Goal: Complete application form

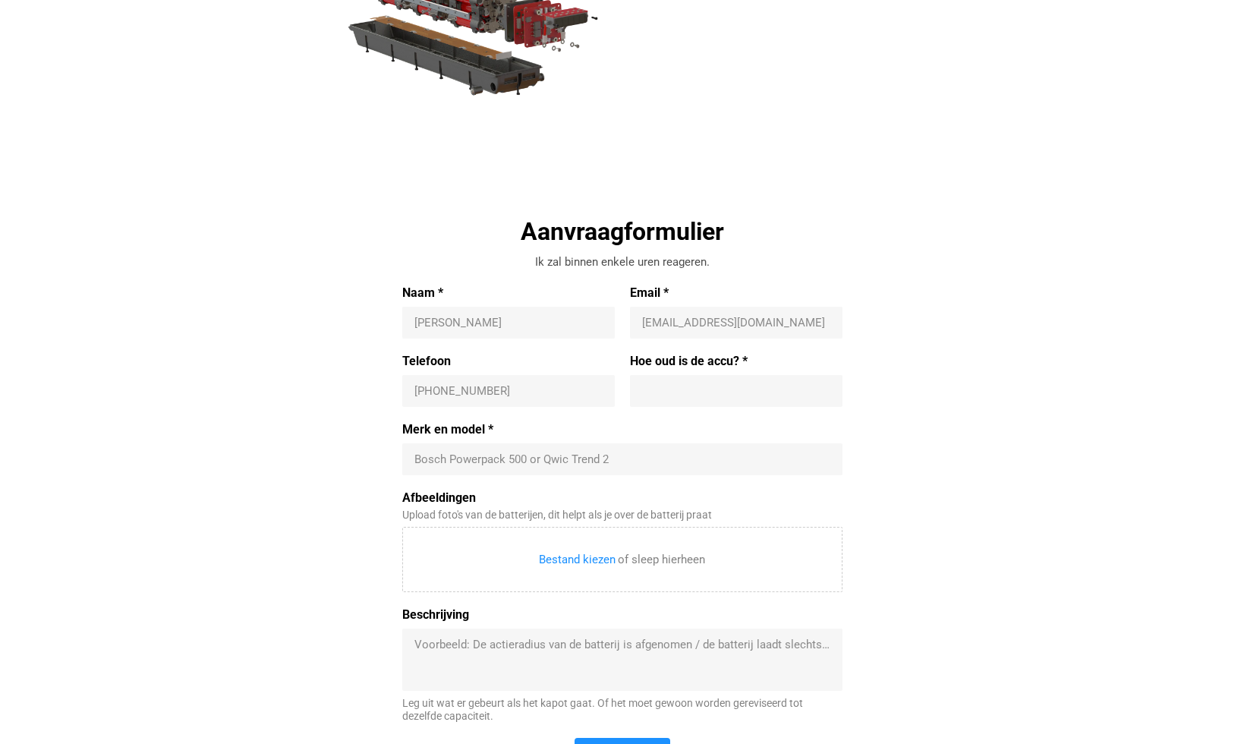
scroll to position [344, 0]
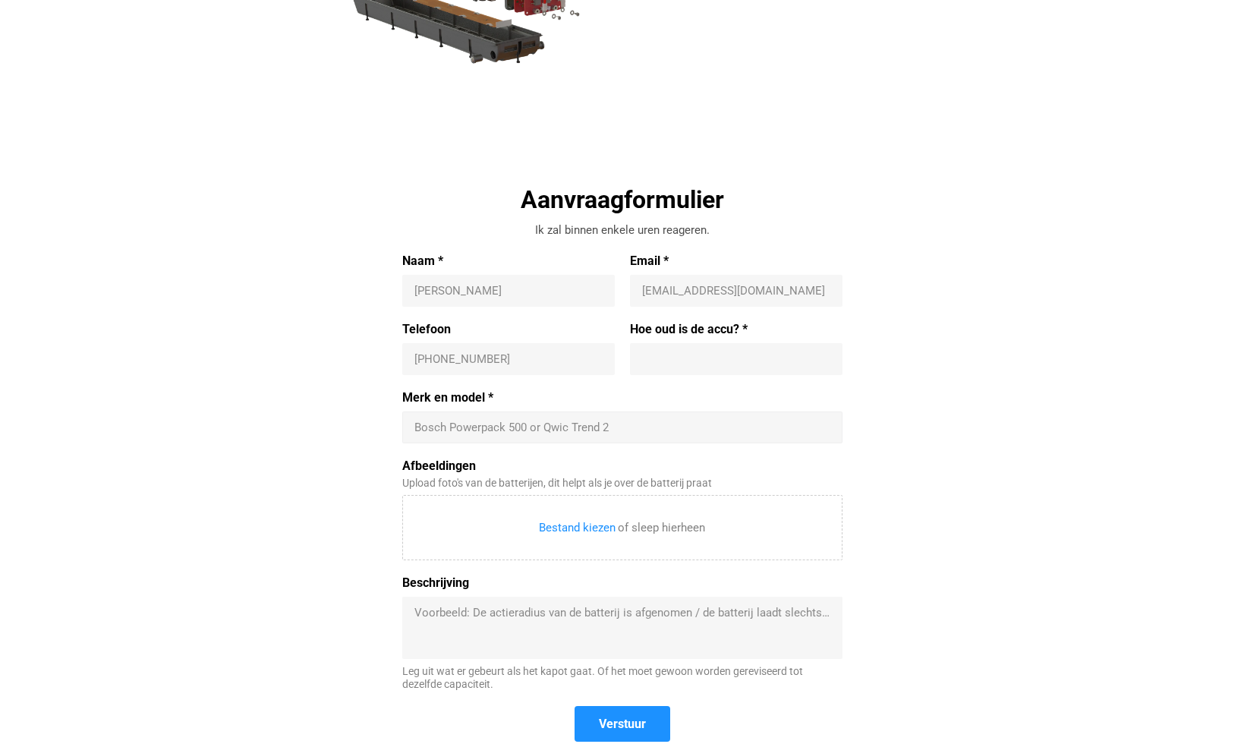
click at [438, 428] on input "Merk en model *" at bounding box center [622, 427] width 416 height 15
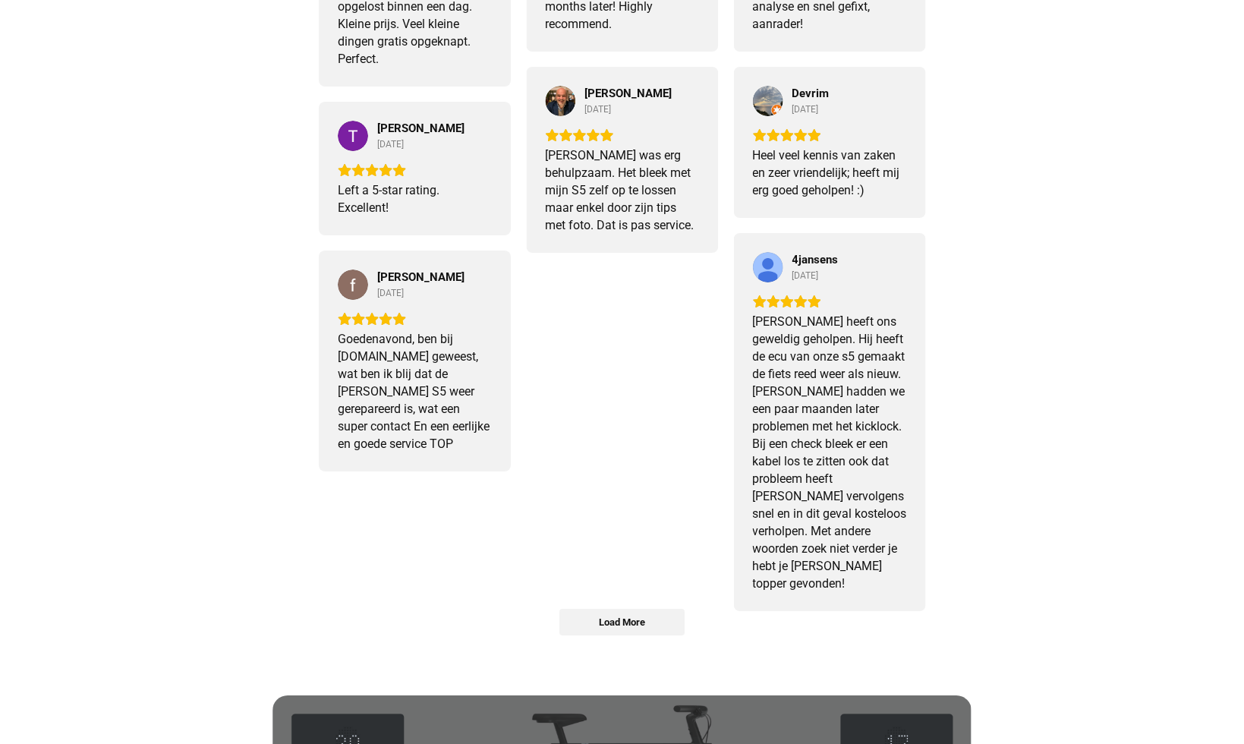
scroll to position [505, 0]
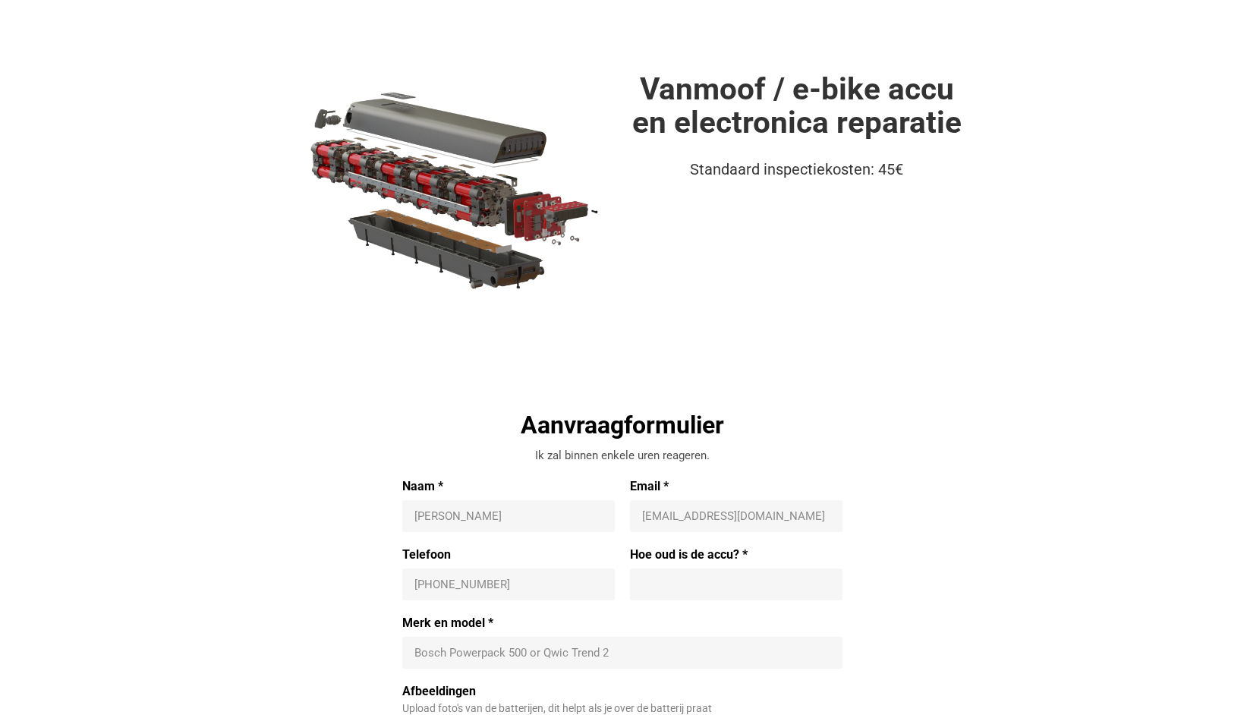
scroll to position [158, 0]
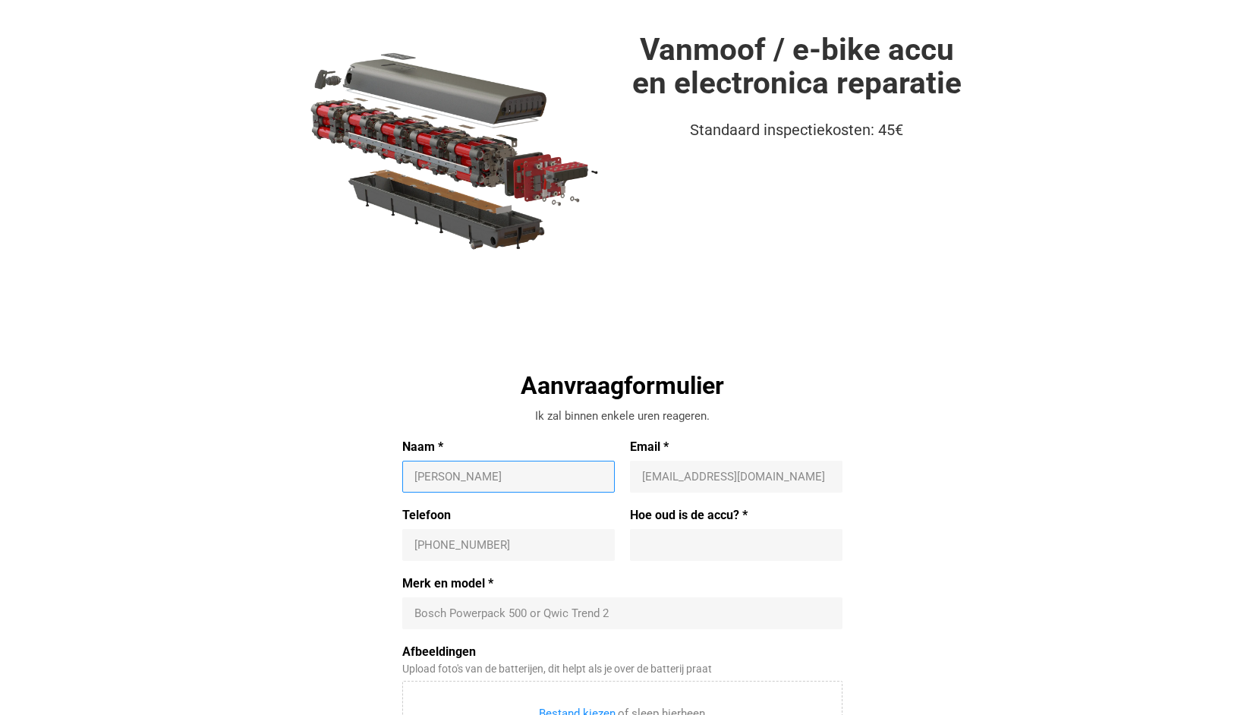
click at [486, 624] on div "Bosch Powerpack 500 or Qwic Trend 2" at bounding box center [622, 613] width 440 height 32
click at [490, 612] on input "Merk en model *" at bounding box center [622, 613] width 416 height 15
click at [456, 463] on div "[PERSON_NAME]" at bounding box center [508, 477] width 213 height 32
click at [528, 472] on input "Naam *" at bounding box center [508, 476] width 188 height 15
type input "[PERSON_NAME]"
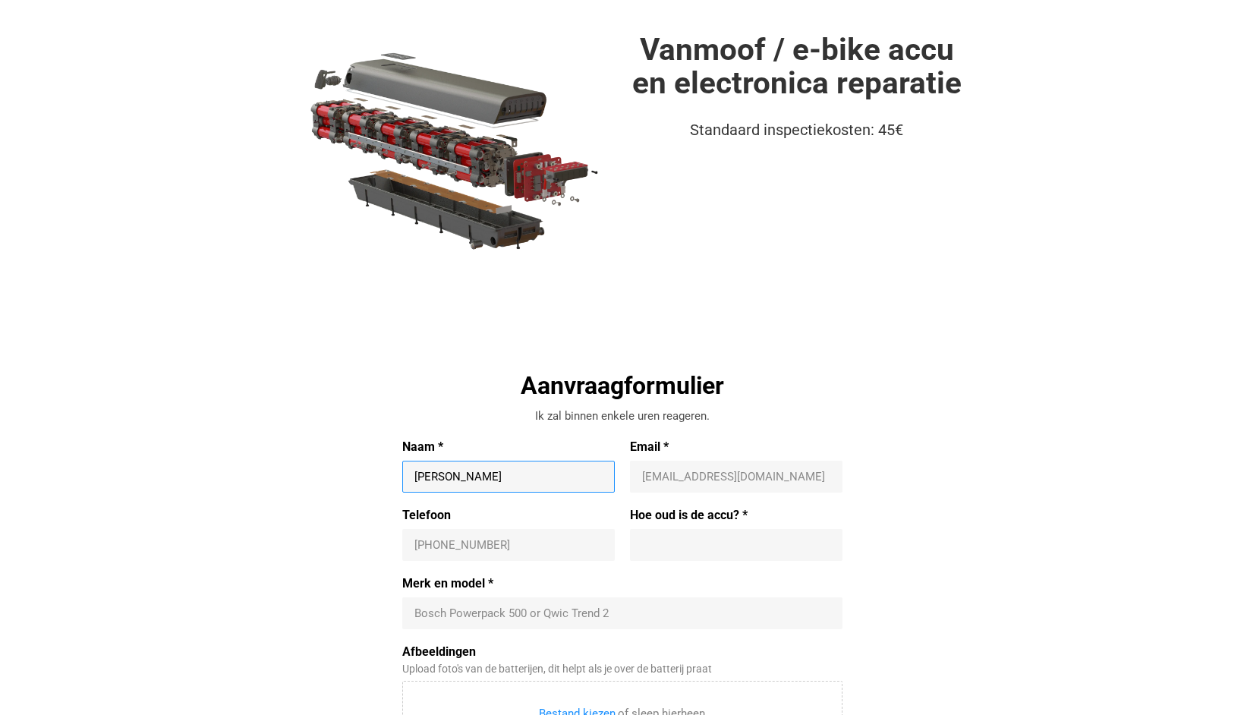
click at [730, 480] on input "Email *" at bounding box center [736, 476] width 188 height 15
type input "[PERSON_NAME][EMAIL_ADDRESS][DOMAIN_NAME]"
type input "0648135121"
type input "6"
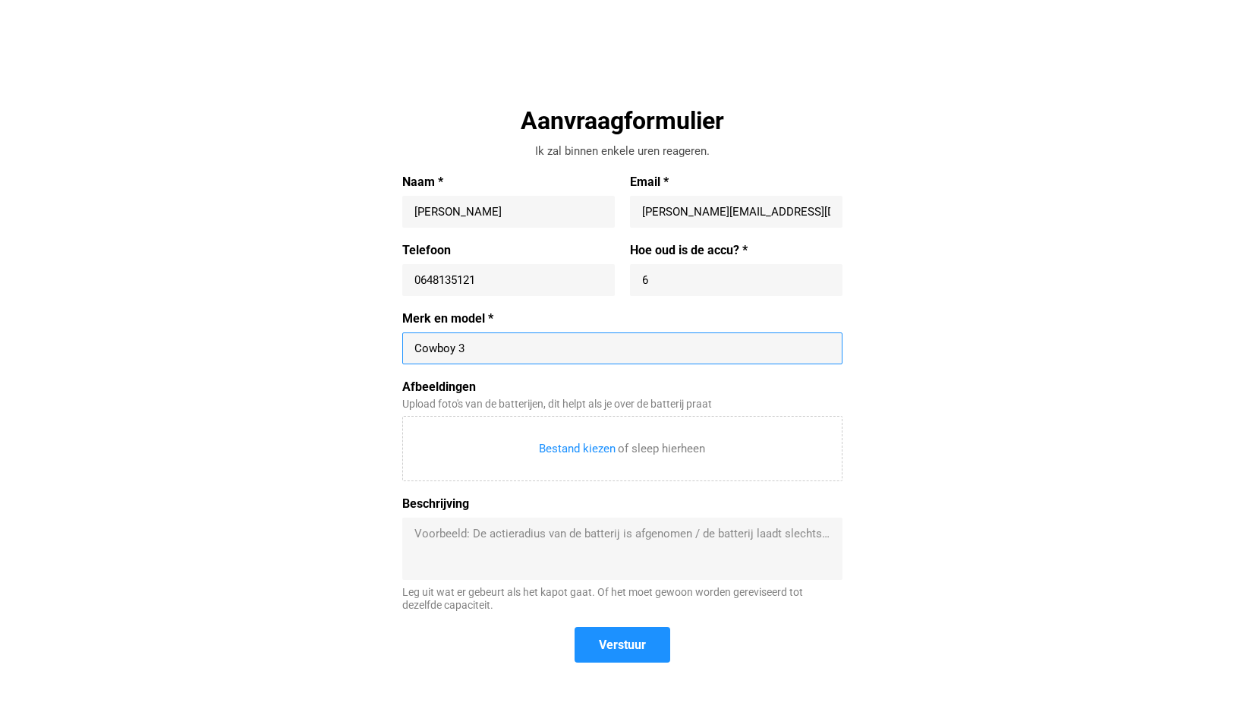
scroll to position [458, 0]
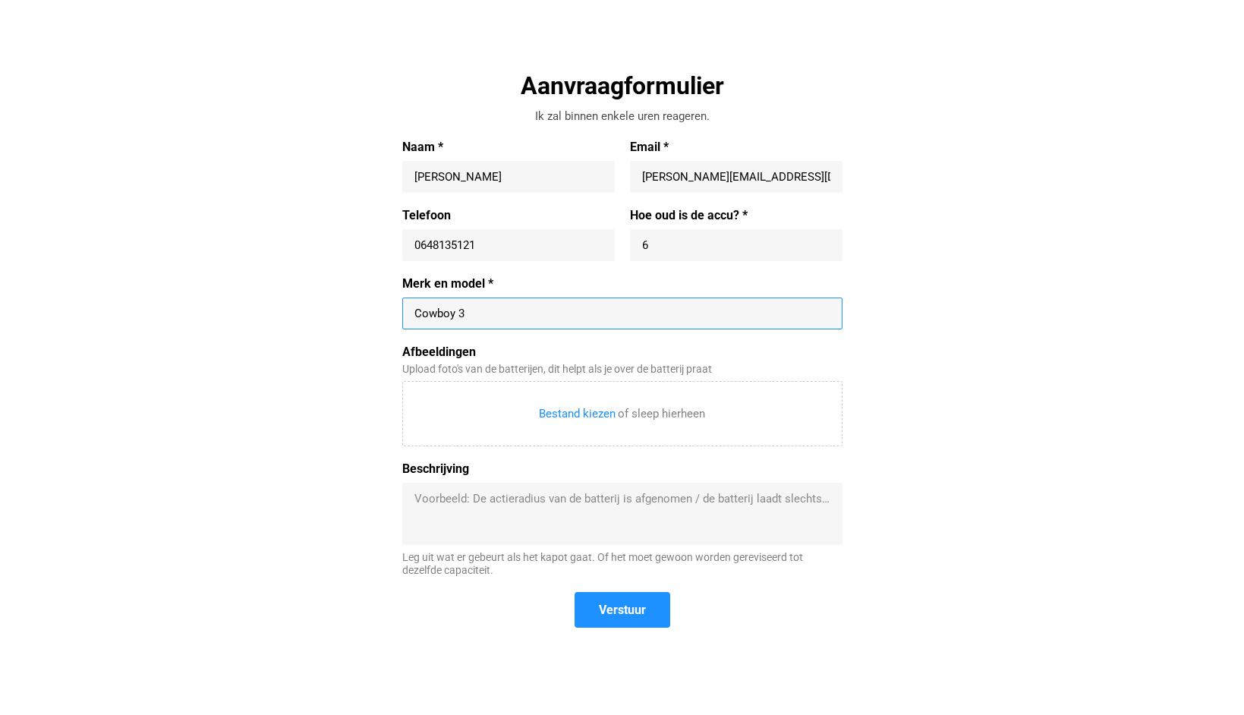
type input "Cowboy 3"
click at [522, 533] on textarea "Beschrijving" at bounding box center [622, 514] width 416 height 46
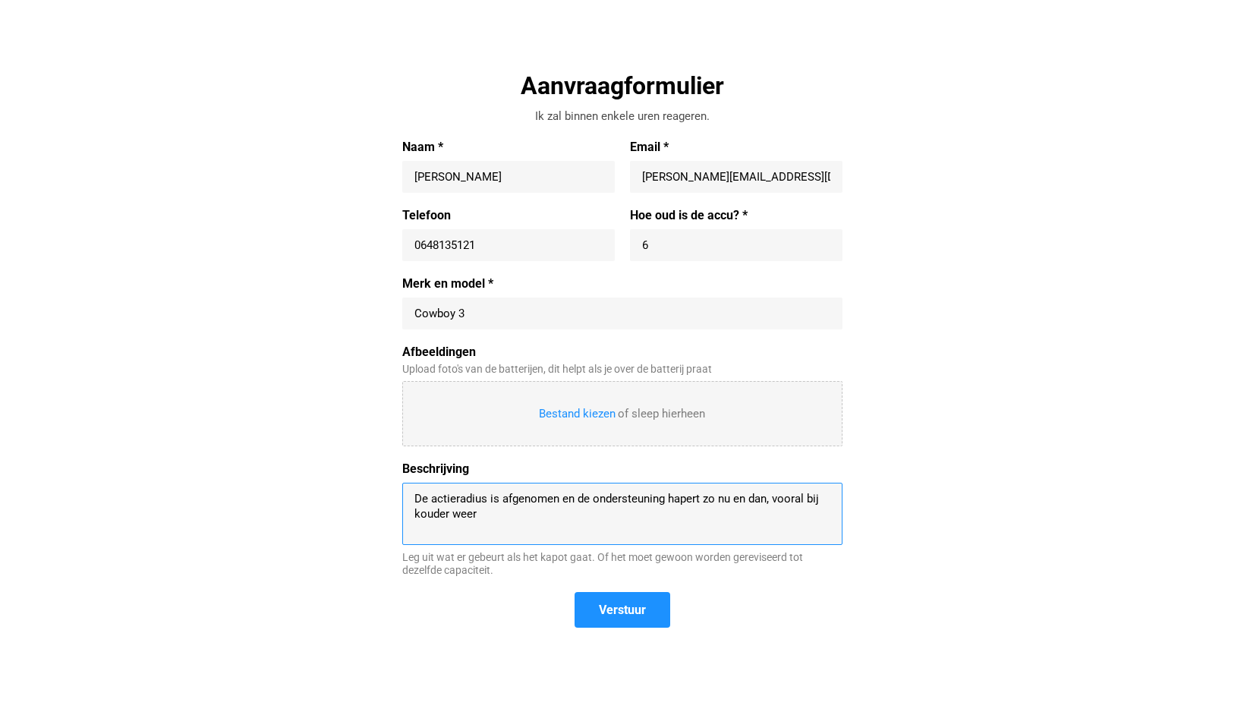
click at [593, 411] on input "Afbeeldingen" at bounding box center [622, 414] width 439 height 64
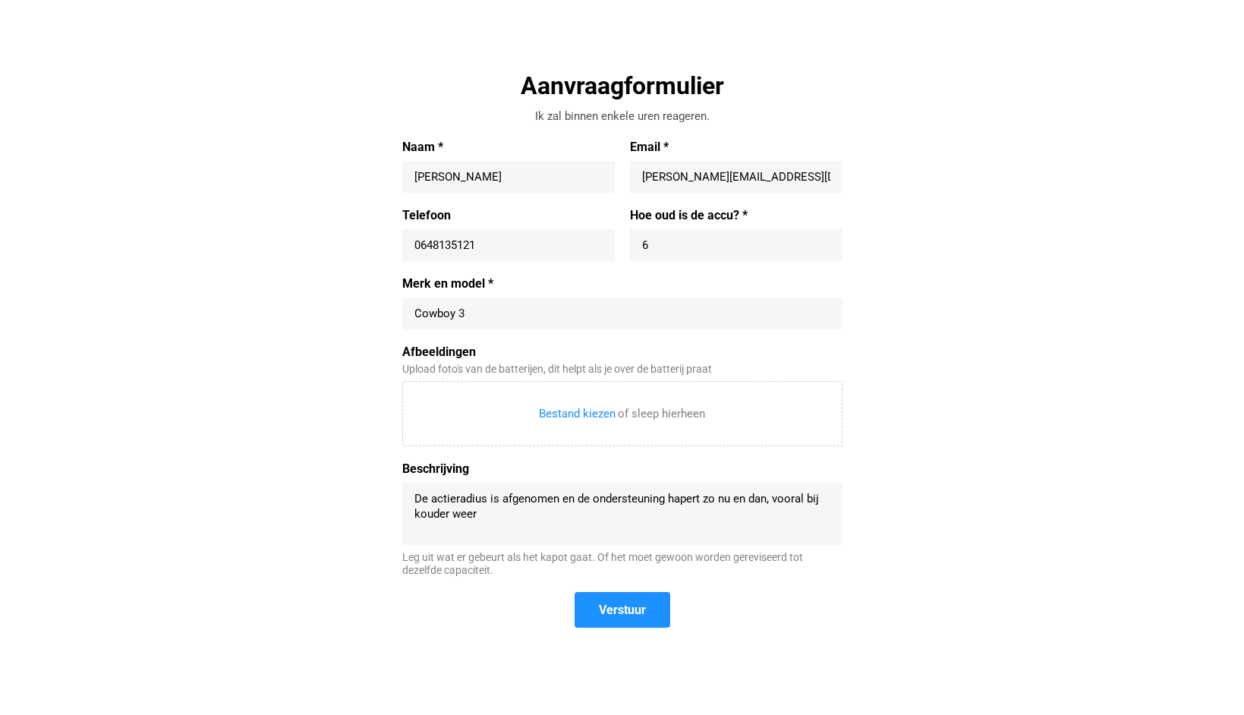
click at [526, 527] on textarea "De actieradius is afgenomen en de ondersteuning hapert zo nu en dan, vooral bij…" at bounding box center [622, 514] width 416 height 46
drag, startPoint x: 556, startPoint y: 498, endPoint x: 593, endPoint y: 502, distance: 37.5
click at [556, 498] on textarea "De actieradius is afgenomen en de ondersteuning hapert zo nu en dan, vooral bij…" at bounding box center [622, 514] width 416 height 46
click at [623, 497] on textarea "De actieradius is afgenomen (van 70km tot 48km) en de ondersteuning hapert zo n…" at bounding box center [622, 514] width 416 height 46
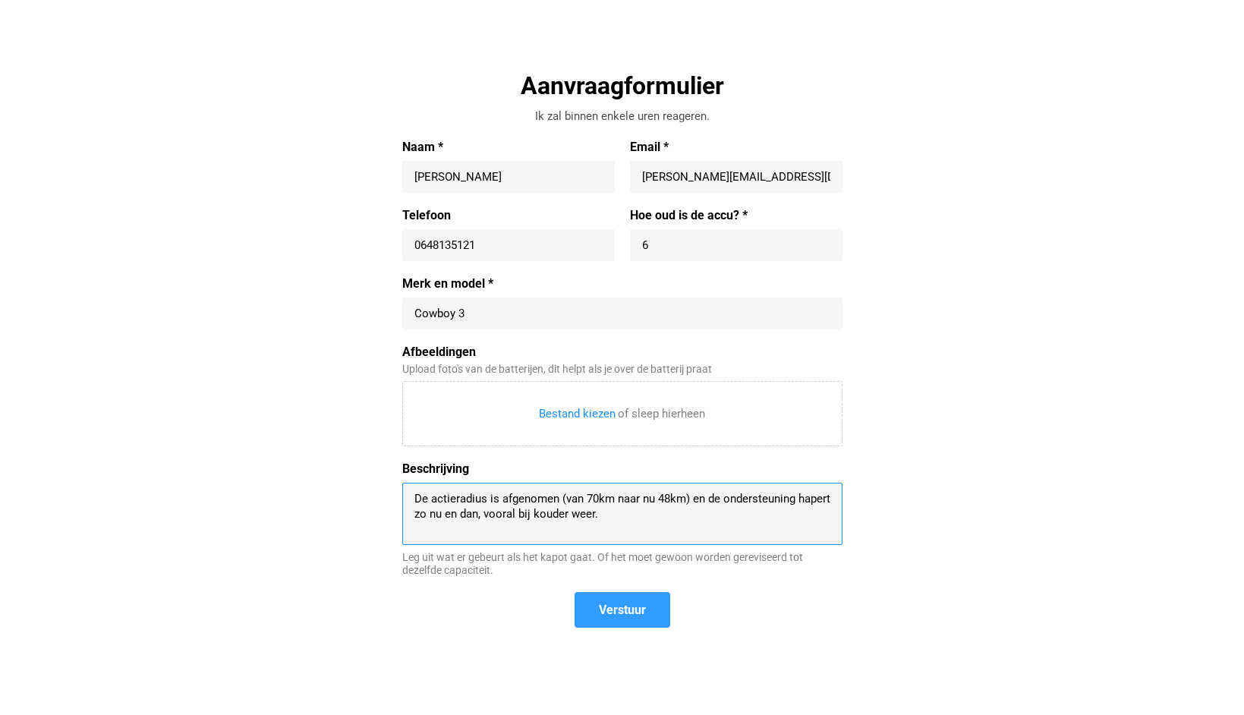
type textarea "De actieradius is afgenomen (van 70km naar nu 48km) en de ondersteuning hapert …"
click at [610, 606] on span "Verstuur" at bounding box center [622, 610] width 47 height 16
